Goal: Task Accomplishment & Management: Complete application form

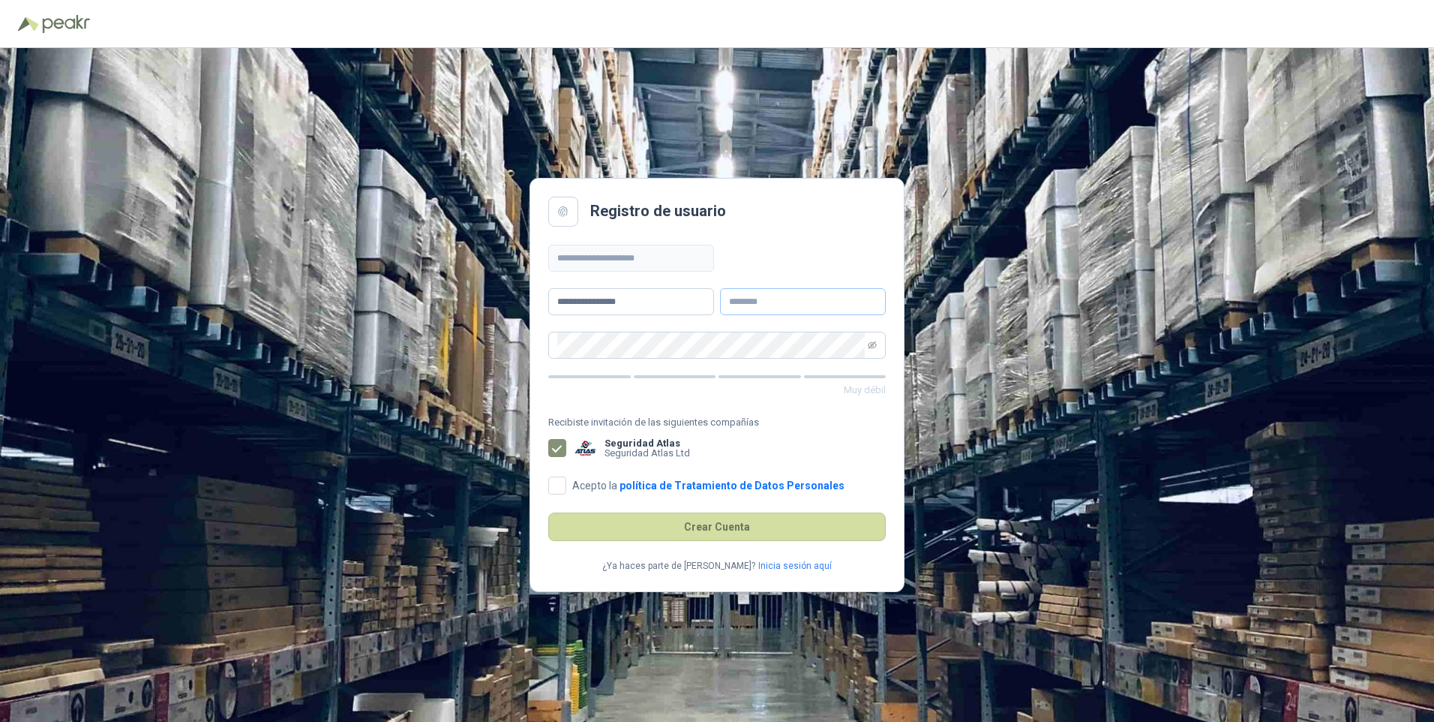
type input "**********"
click at [743, 302] on input "text" at bounding box center [803, 301] width 166 height 27
type input "**********"
click at [800, 238] on main "**********" at bounding box center [717, 385] width 375 height 414
drag, startPoint x: 877, startPoint y: 344, endPoint x: 869, endPoint y: 345, distance: 8.3
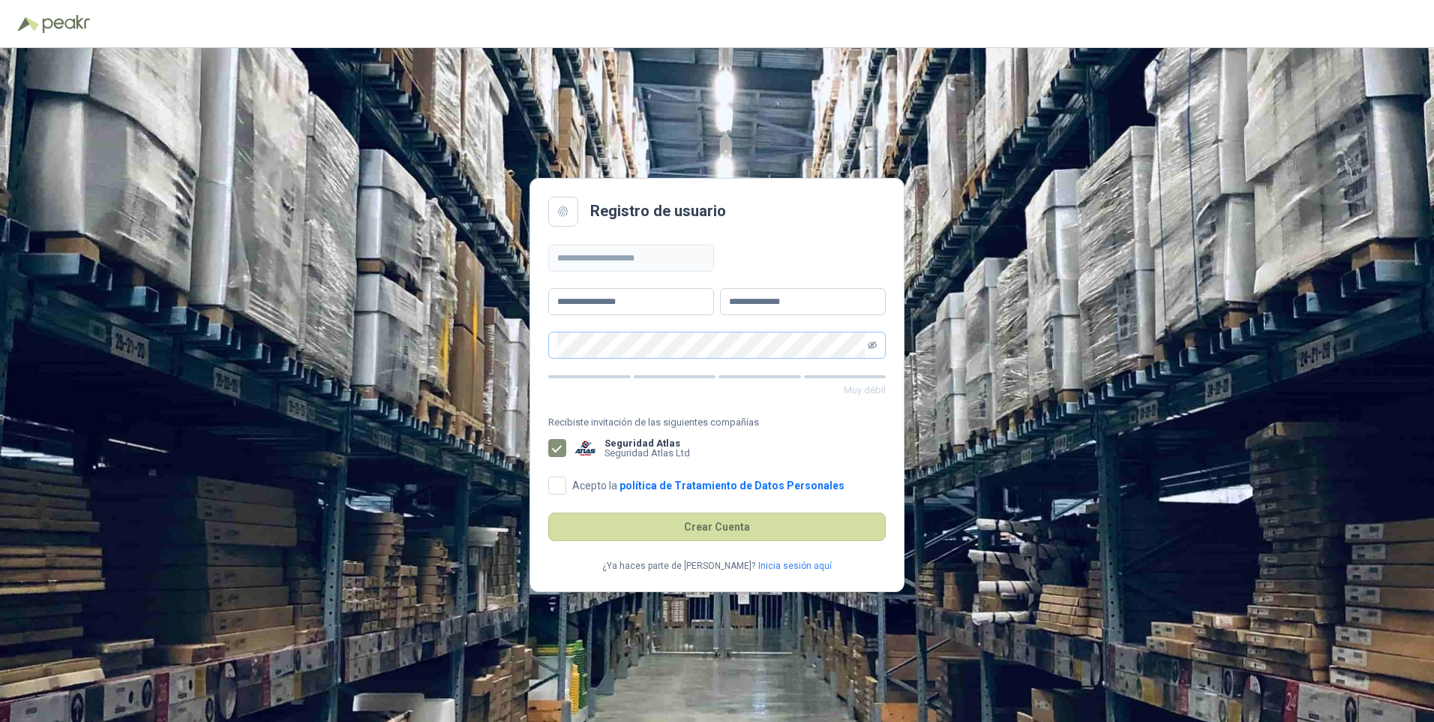
click at [875, 345] on span at bounding box center [717, 345] width 338 height 27
click at [876, 344] on icon "eye-invisible" at bounding box center [872, 345] width 9 height 8
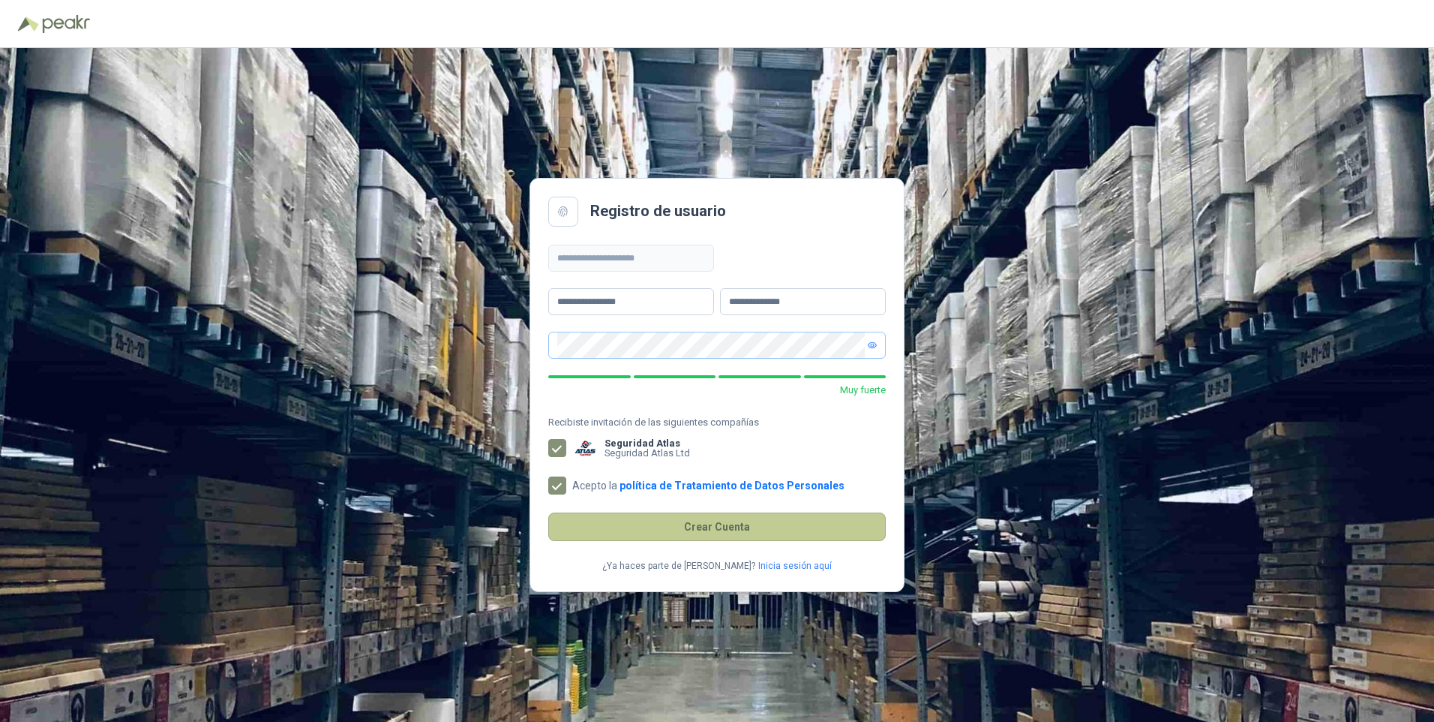
click at [689, 532] on button "Crear Cuenta" at bounding box center [717, 526] width 338 height 29
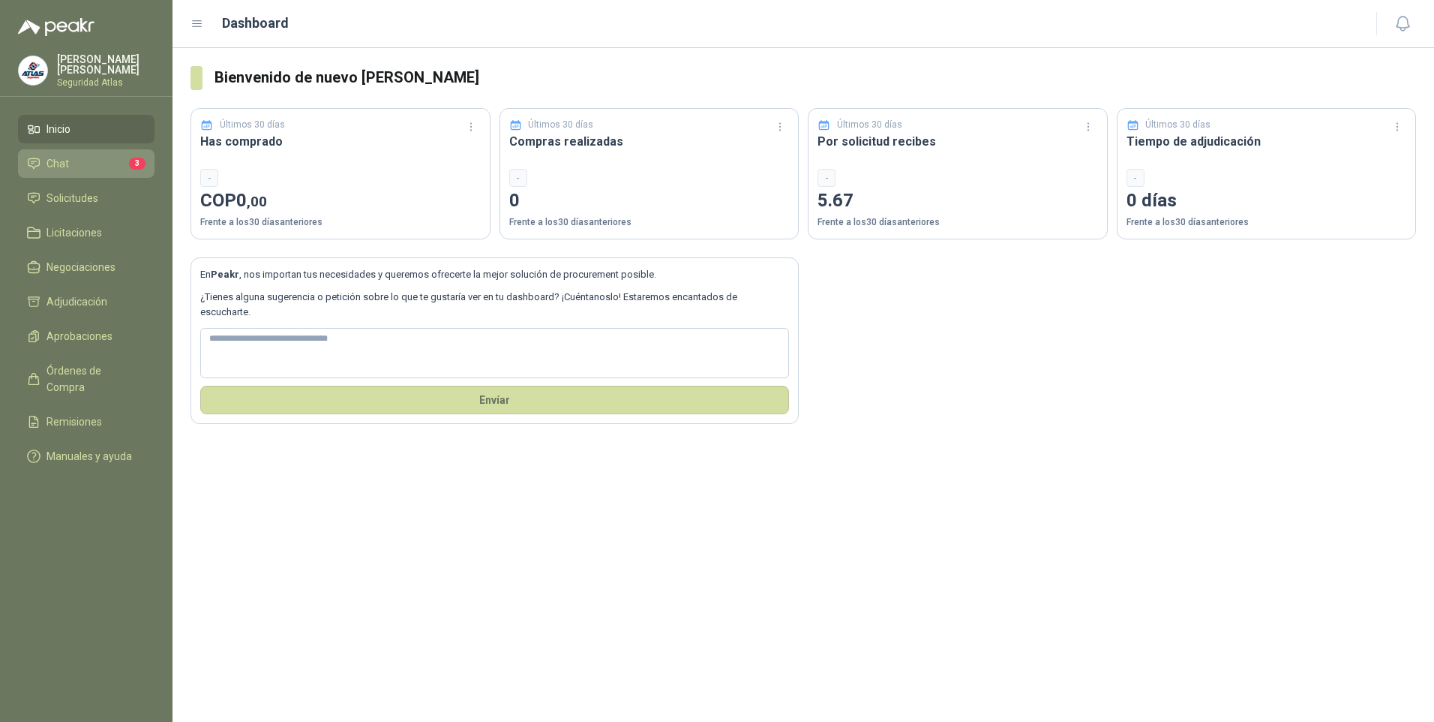
click at [110, 167] on li "Chat 3" at bounding box center [86, 163] width 119 height 17
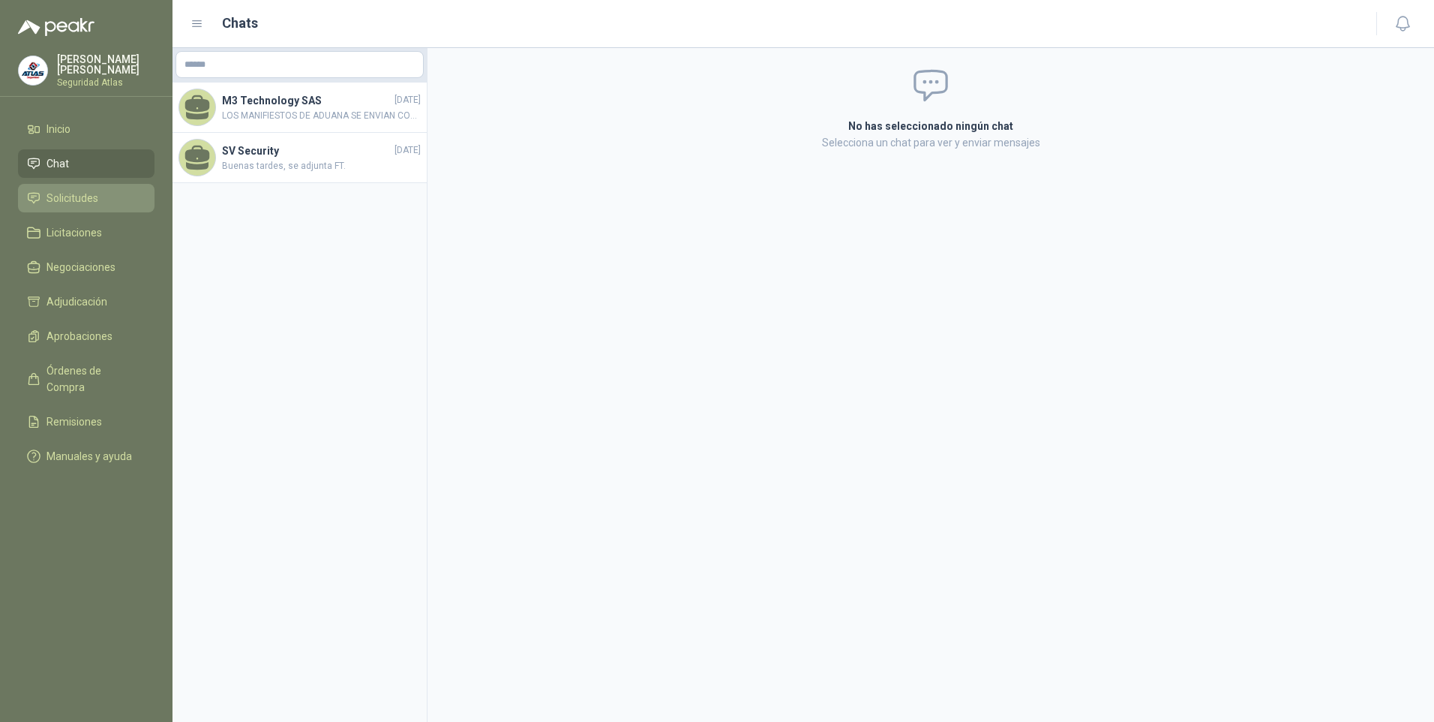
click at [92, 197] on span "Solicitudes" at bounding box center [73, 198] width 52 height 17
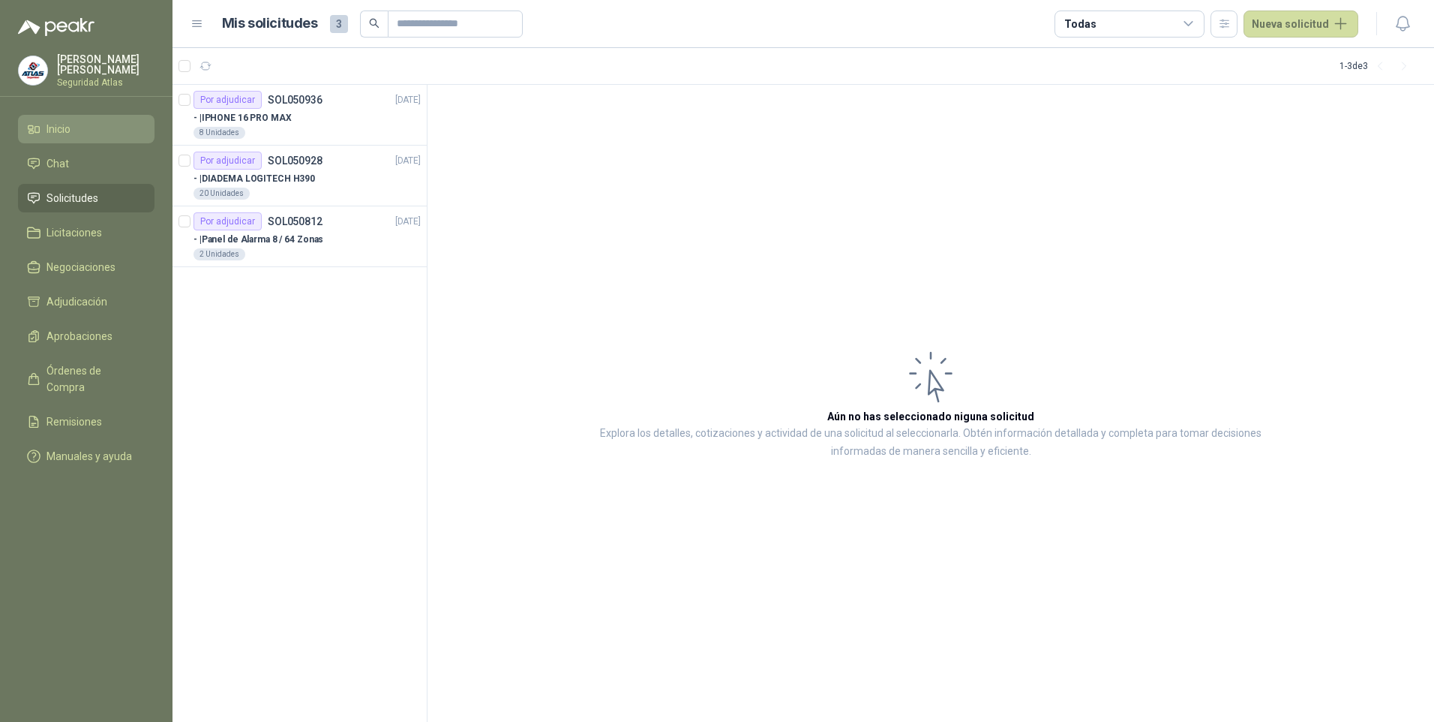
click at [73, 129] on li "Inicio" at bounding box center [86, 129] width 119 height 17
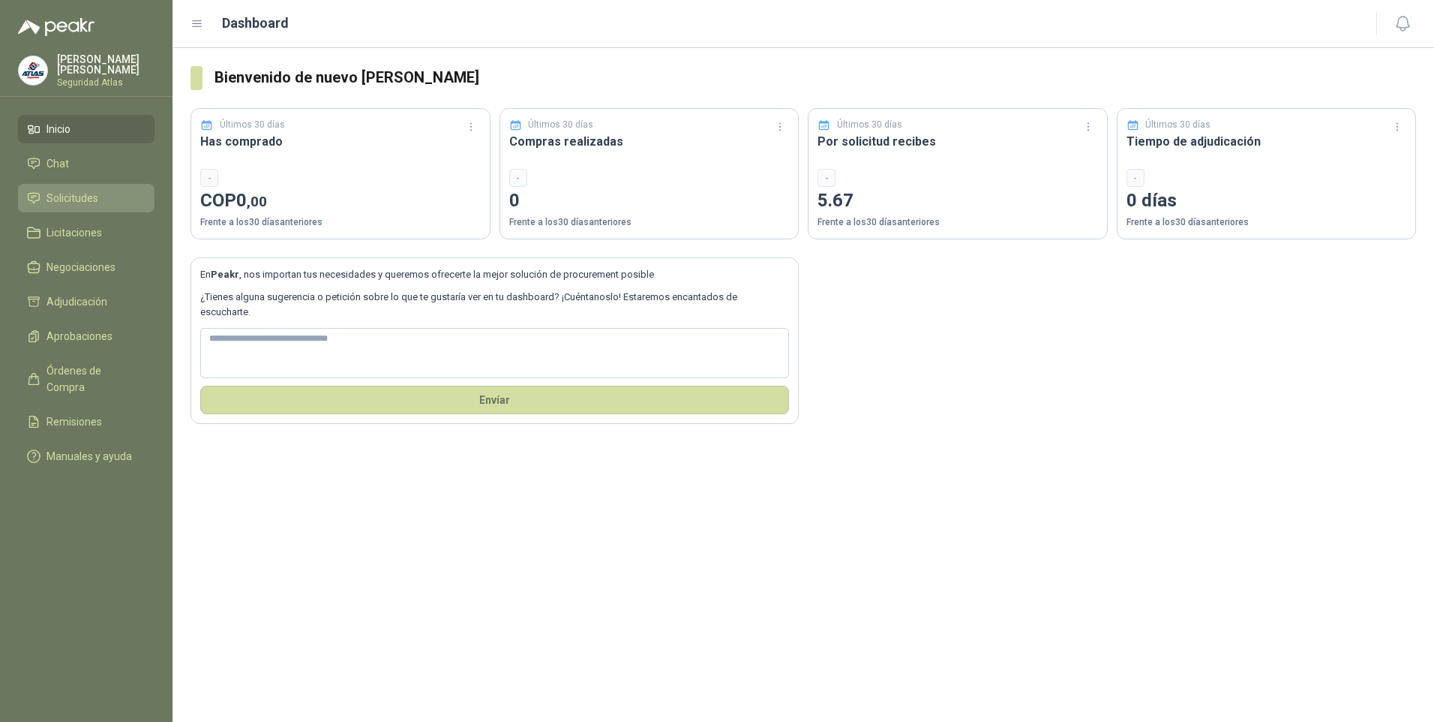
click at [71, 197] on span "Solicitudes" at bounding box center [73, 198] width 52 height 17
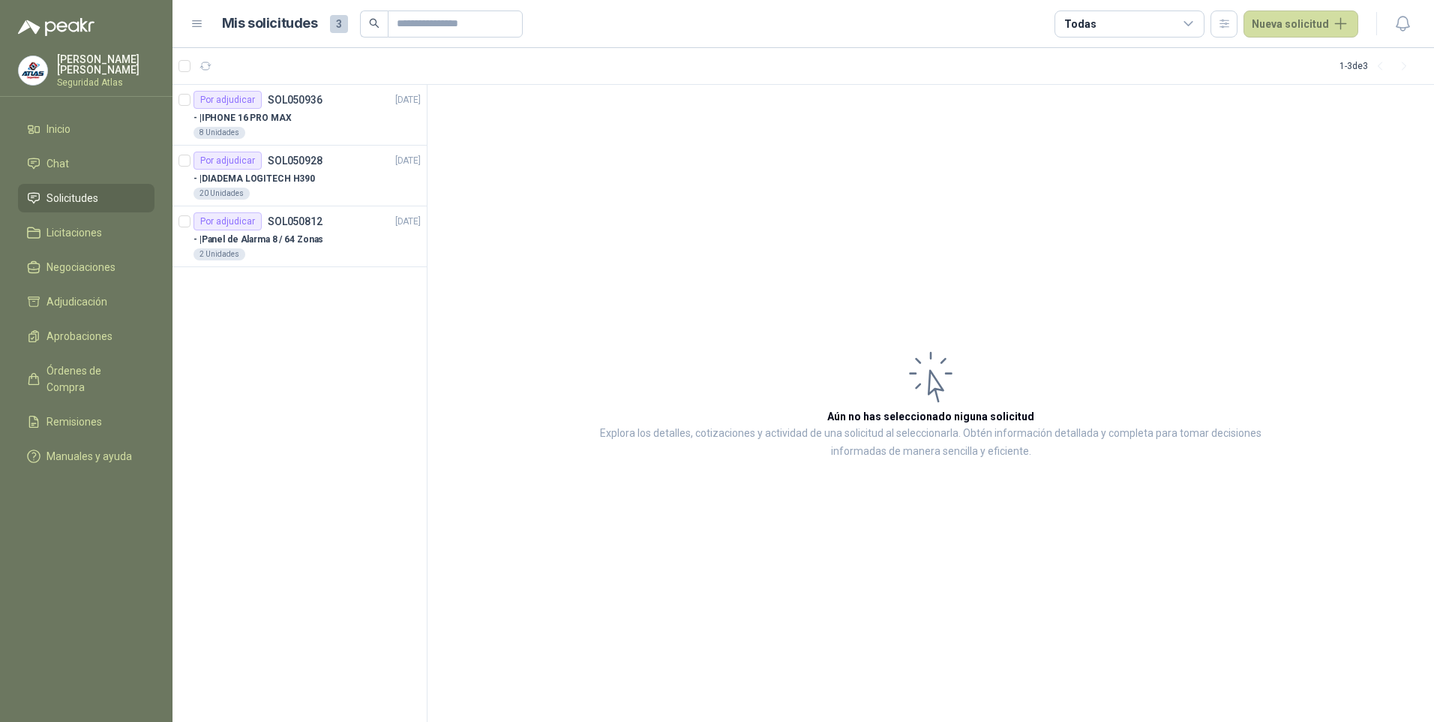
click at [41, 71] on img at bounding box center [33, 70] width 29 height 29
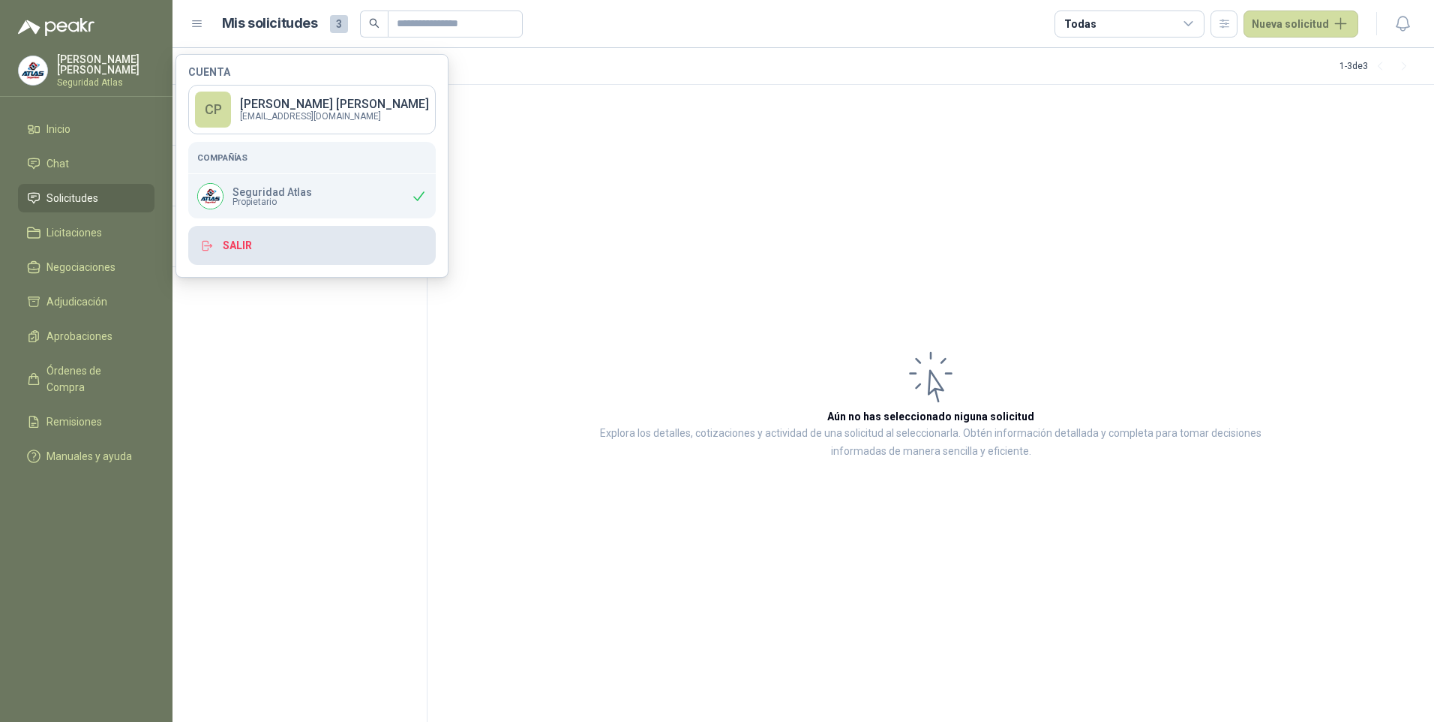
click at [265, 245] on button "Salir" at bounding box center [312, 245] width 248 height 39
click at [233, 240] on button "Salir" at bounding box center [312, 245] width 248 height 39
click at [253, 246] on button "Salir" at bounding box center [312, 245] width 248 height 39
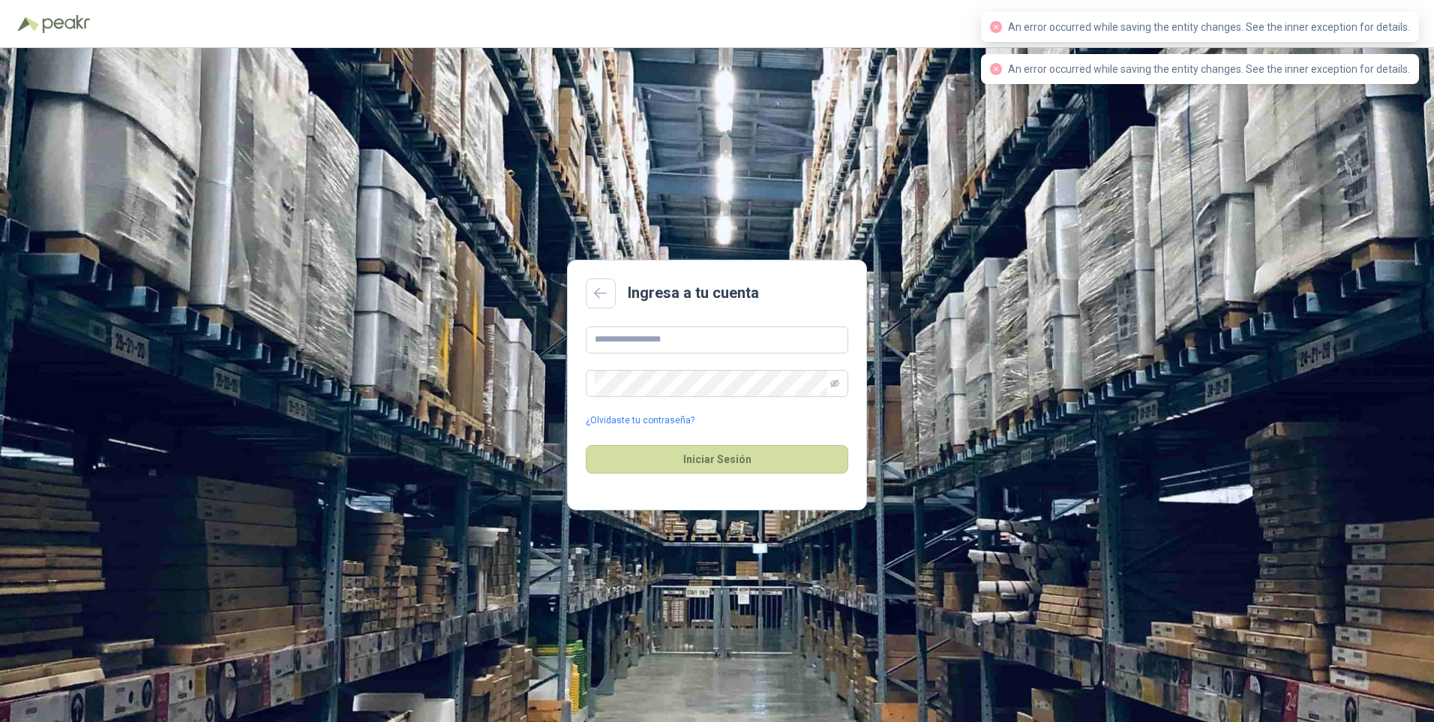
click at [212, 245] on html "Ingresa a tu cuenta ¿Olvidaste tu contraseña? Iniciar Sesión An error occurred …" at bounding box center [717, 361] width 1434 height 722
